Goal: Task Accomplishment & Management: Use online tool/utility

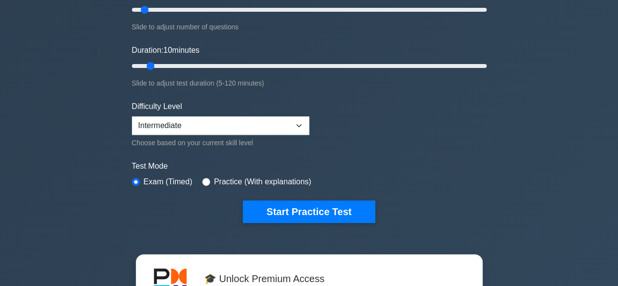
scroll to position [154, 0]
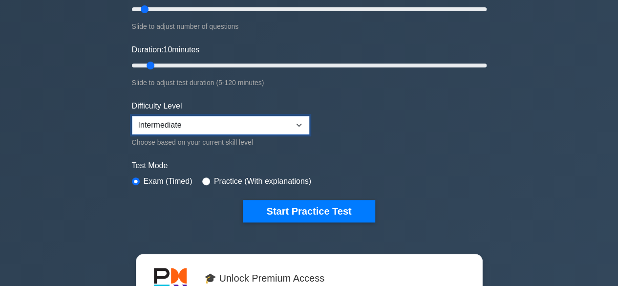
click at [259, 131] on select "Beginner Intermediate Expert" at bounding box center [220, 125] width 177 height 19
select select "expert"
click at [132, 116] on select "Beginner Intermediate Expert" at bounding box center [220, 125] width 177 height 19
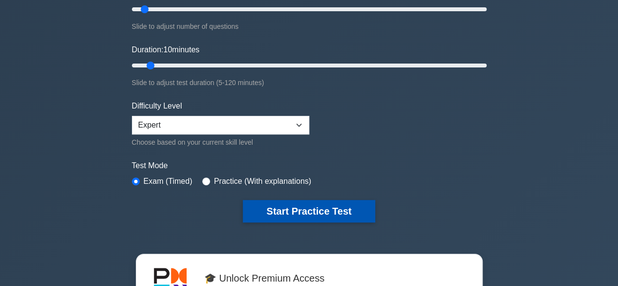
click at [284, 205] on button "Start Practice Test" at bounding box center [309, 211] width 132 height 22
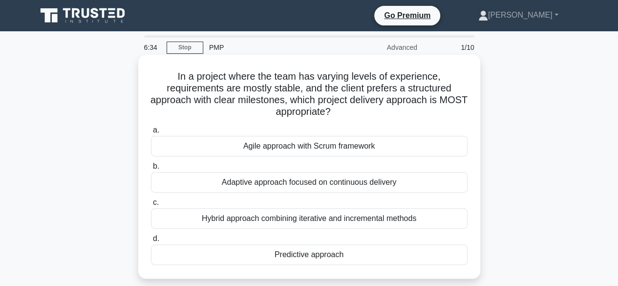
click at [349, 220] on div "Hybrid approach combining iterative and incremental methods" at bounding box center [309, 218] width 317 height 21
click at [151, 206] on input "c. Hybrid approach combining iterative and incremental methods" at bounding box center [151, 202] width 0 height 6
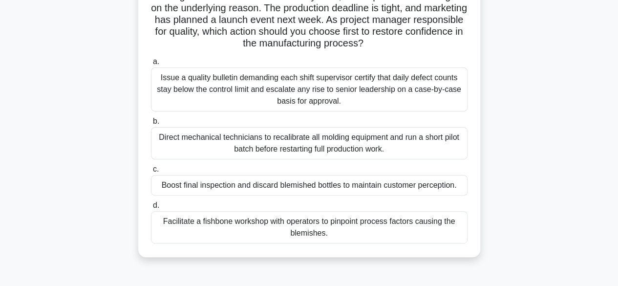
scroll to position [104, 0]
click at [345, 230] on div "Facilitate a fishbone workshop with operators to pinpoint process factors causi…" at bounding box center [309, 227] width 317 height 32
click at [151, 208] on input "d. Facilitate a fishbone workshop with operators to pinpoint process factors ca…" at bounding box center [151, 205] width 0 height 6
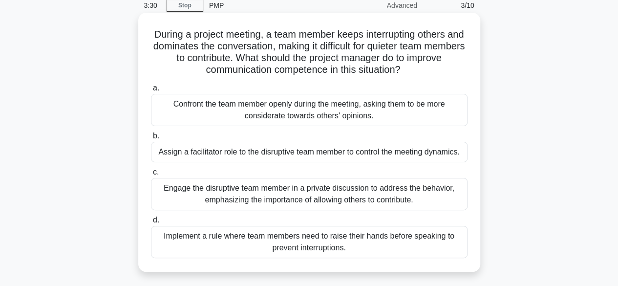
scroll to position [42, 0]
click at [346, 250] on div "Implement a rule where team members need to raise their hands before speaking t…" at bounding box center [309, 241] width 317 height 32
click at [151, 223] on input "d. Implement a rule where team members need to raise their hands before speakin…" at bounding box center [151, 219] width 0 height 6
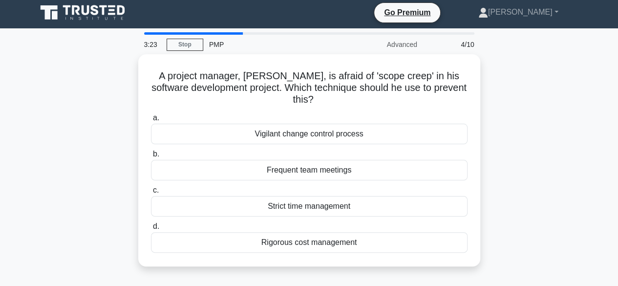
scroll to position [0, 0]
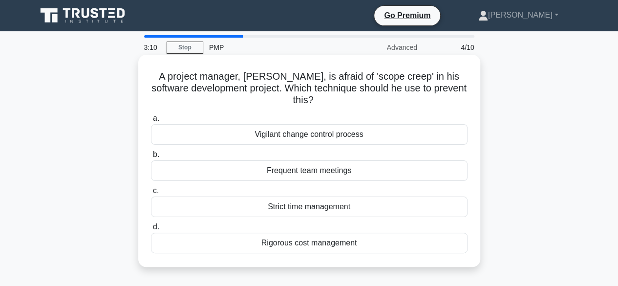
click at [348, 137] on div "Vigilant change control process" at bounding box center [309, 134] width 317 height 21
click at [151, 122] on input "a. Vigilant change control process" at bounding box center [151, 118] width 0 height 6
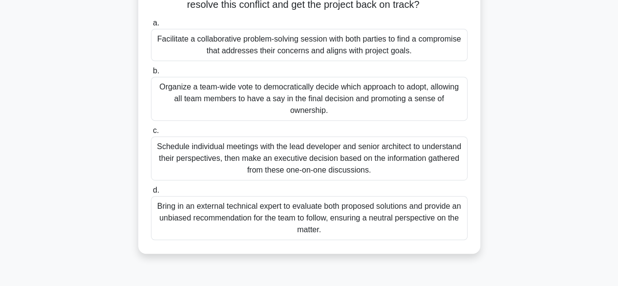
scroll to position [166, 0]
click at [316, 180] on div "Schedule individual meetings with the lead developer and senior architect to un…" at bounding box center [309, 158] width 317 height 44
click at [151, 133] on input "c. Schedule individual meetings with the lead developer and senior architect to…" at bounding box center [151, 130] width 0 height 6
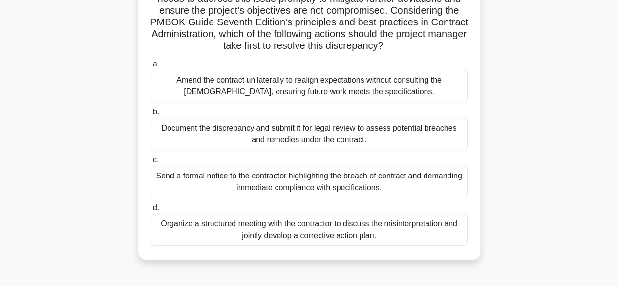
scroll to position [142, 0]
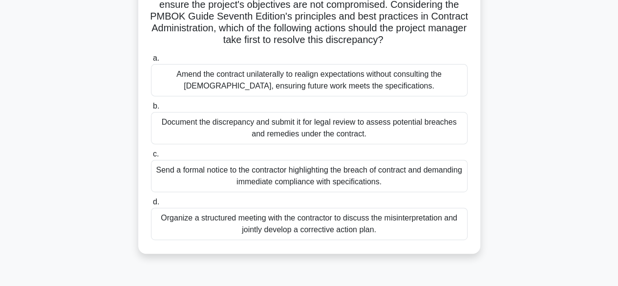
click at [313, 192] on div "Send a formal notice to the contractor highlighting the breach of contract and …" at bounding box center [309, 176] width 317 height 32
click at [151, 157] on input "c. Send a formal notice to the contractor highlighting the breach of contract a…" at bounding box center [151, 154] width 0 height 6
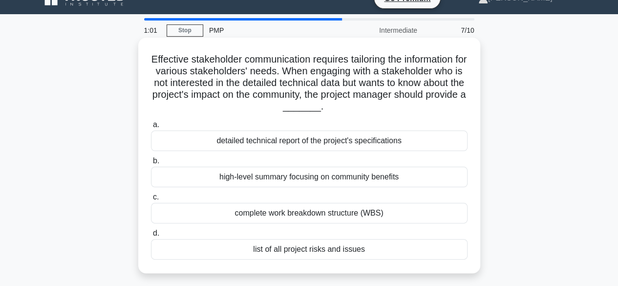
scroll to position [19, 0]
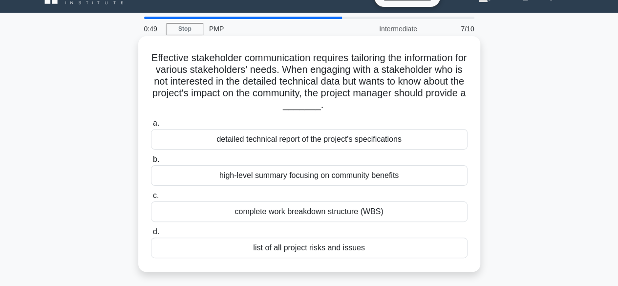
click at [313, 251] on div "list of all project risks and issues" at bounding box center [309, 247] width 317 height 21
click at [151, 235] on input "d. list of all project risks and issues" at bounding box center [151, 232] width 0 height 6
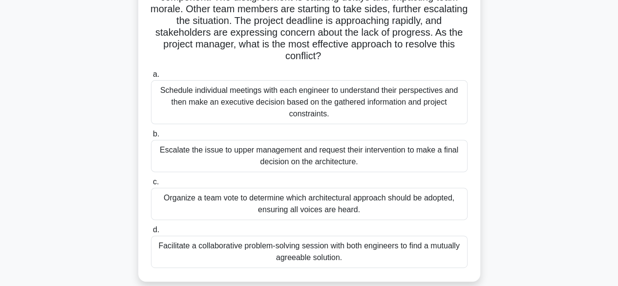
scroll to position [106, 0]
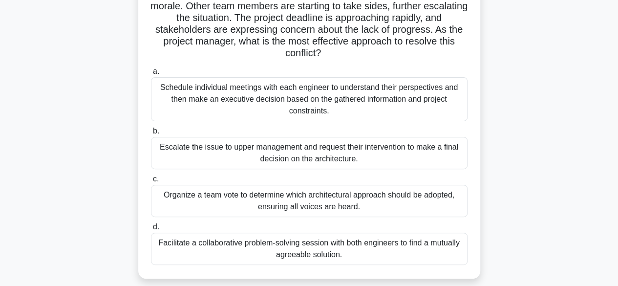
click at [309, 86] on div "Schedule individual meetings with each engineer to understand their perspective…" at bounding box center [309, 99] width 317 height 44
click at [151, 75] on input "a. Schedule individual meetings with each engineer to understand their perspect…" at bounding box center [151, 71] width 0 height 6
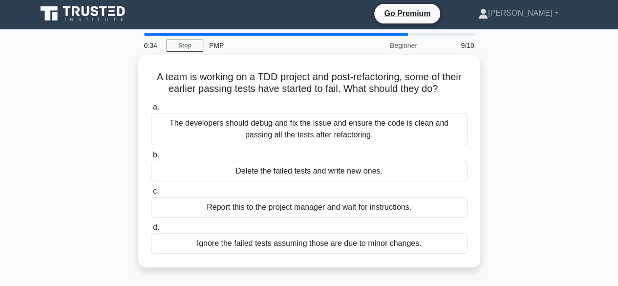
scroll to position [0, 0]
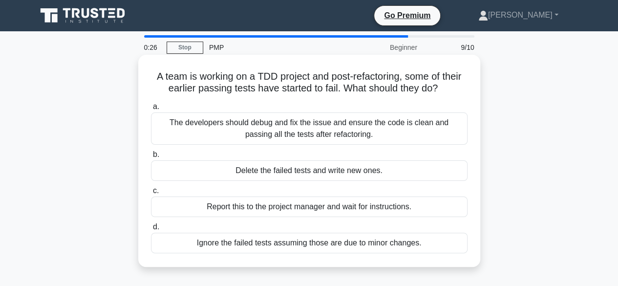
click at [309, 132] on div "The developers should debug and fix the issue and ensure the code is clean and …" at bounding box center [309, 128] width 317 height 32
click at [151, 110] on input "a. The developers should debug and fix the issue and ensure the code is clean a…" at bounding box center [151, 107] width 0 height 6
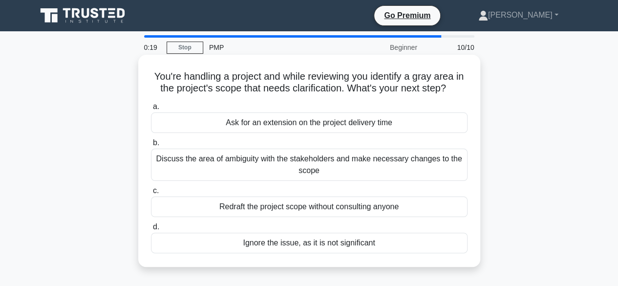
click at [305, 169] on div "Discuss the area of ambiguity with the stakeholders and make necessary changes …" at bounding box center [309, 164] width 317 height 32
click at [151, 146] on input "b. Discuss the area of ambiguity with the stakeholders and make necessary chang…" at bounding box center [151, 143] width 0 height 6
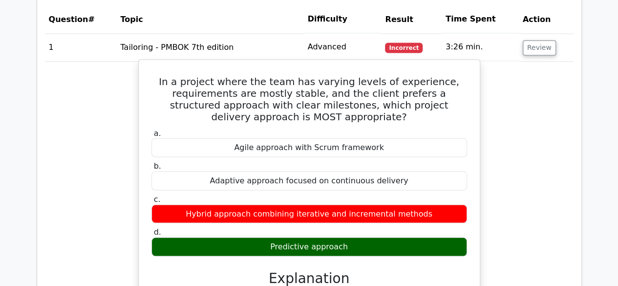
scroll to position [824, 0]
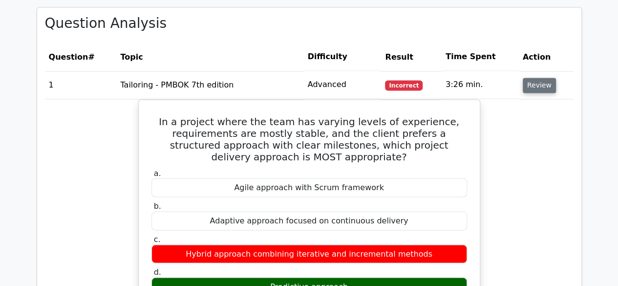
click at [540, 78] on button "Review" at bounding box center [539, 85] width 33 height 15
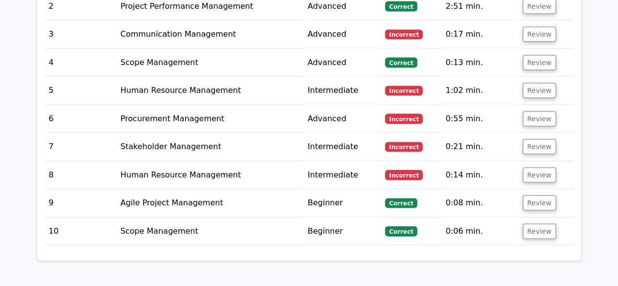
scroll to position [938, 0]
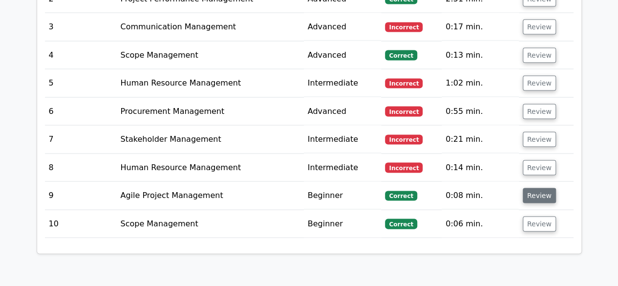
click at [538, 188] on button "Review" at bounding box center [539, 195] width 33 height 15
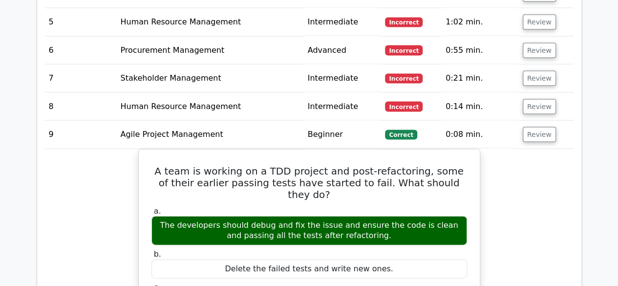
scroll to position [999, 0]
click at [542, 127] on button "Review" at bounding box center [539, 134] width 33 height 15
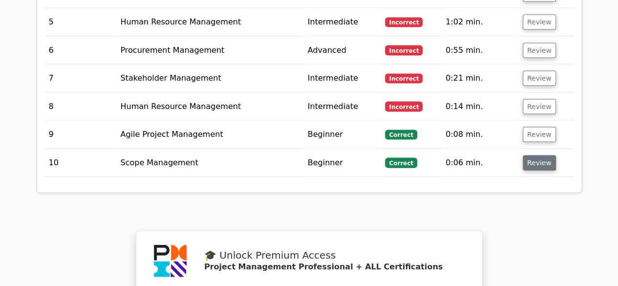
click at [537, 155] on button "Review" at bounding box center [539, 162] width 33 height 15
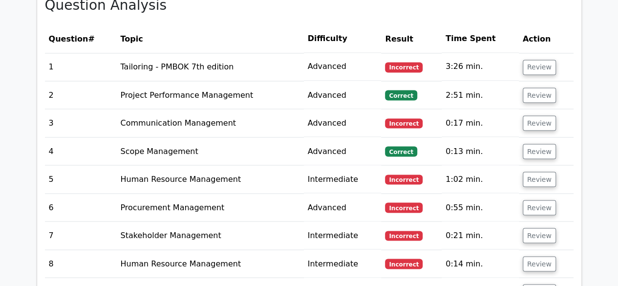
scroll to position [843, 0]
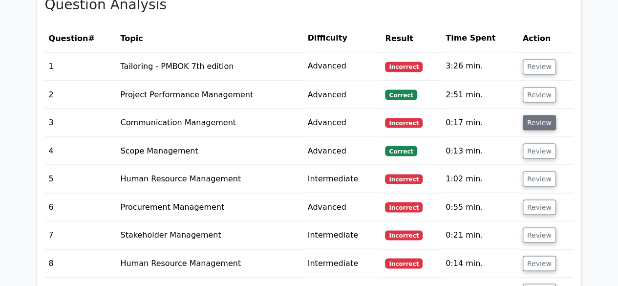
click at [541, 115] on button "Review" at bounding box center [539, 122] width 33 height 15
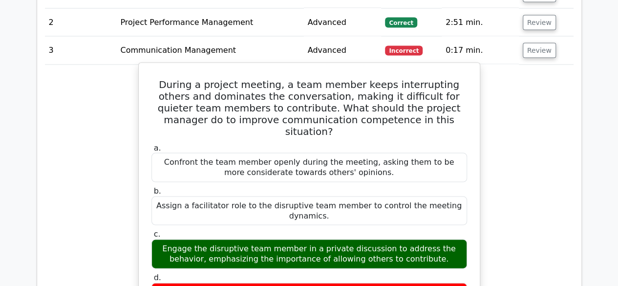
scroll to position [914, 0]
